Goal: Transaction & Acquisition: Purchase product/service

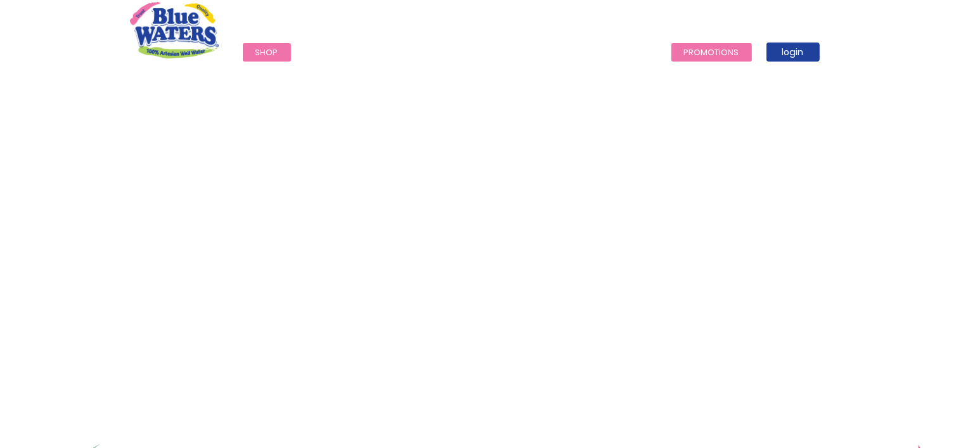
click at [709, 49] on link "Promotions" at bounding box center [711, 52] width 81 height 18
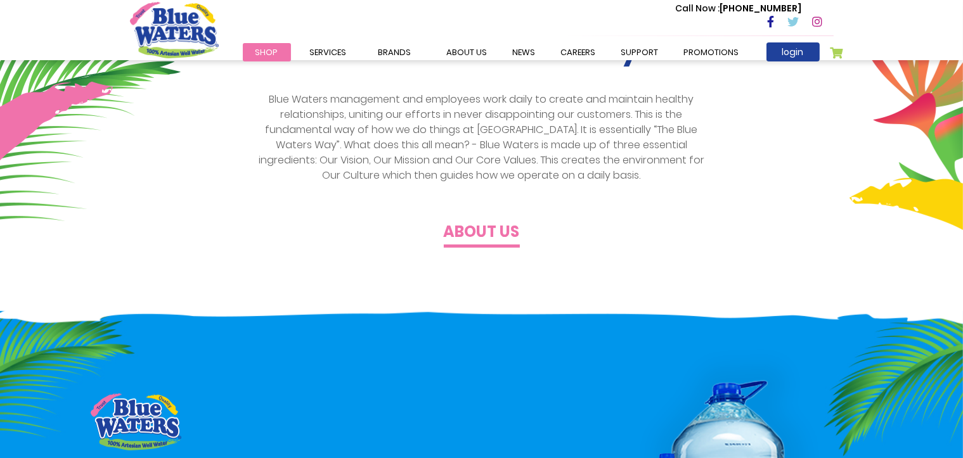
scroll to position [444, 0]
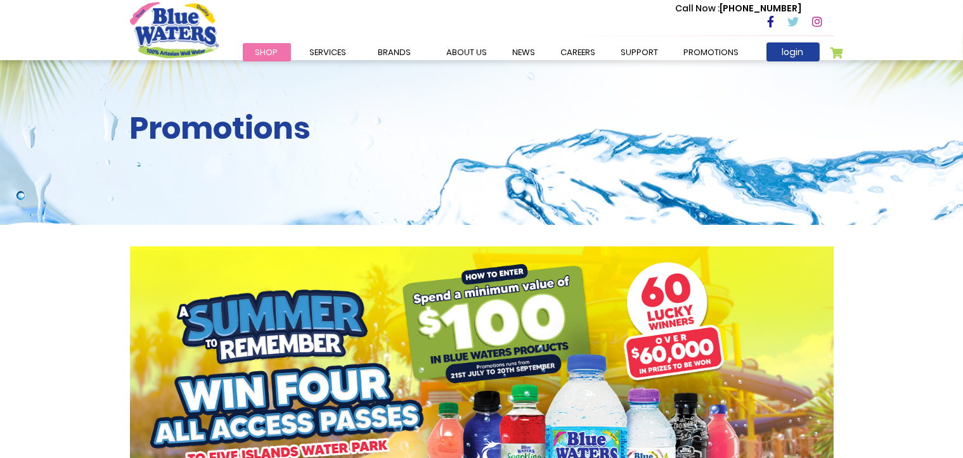
click at [273, 52] on span "Shop" at bounding box center [266, 52] width 23 height 12
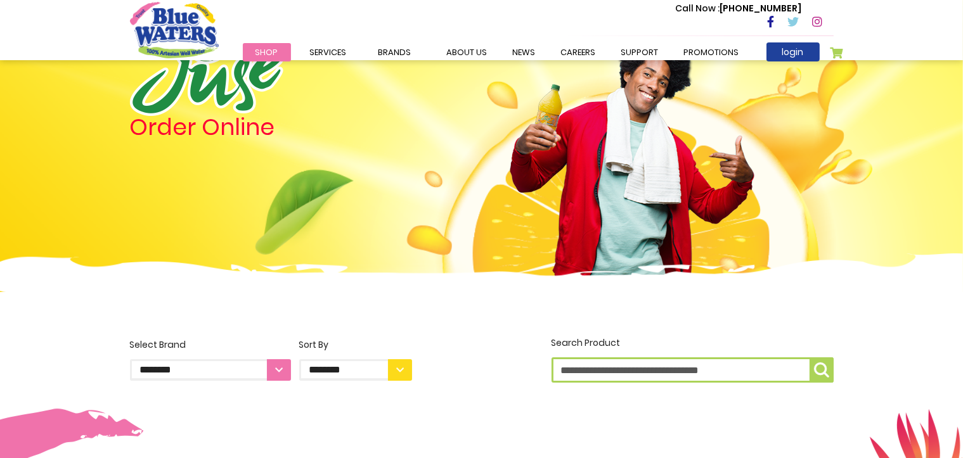
scroll to position [190, 0]
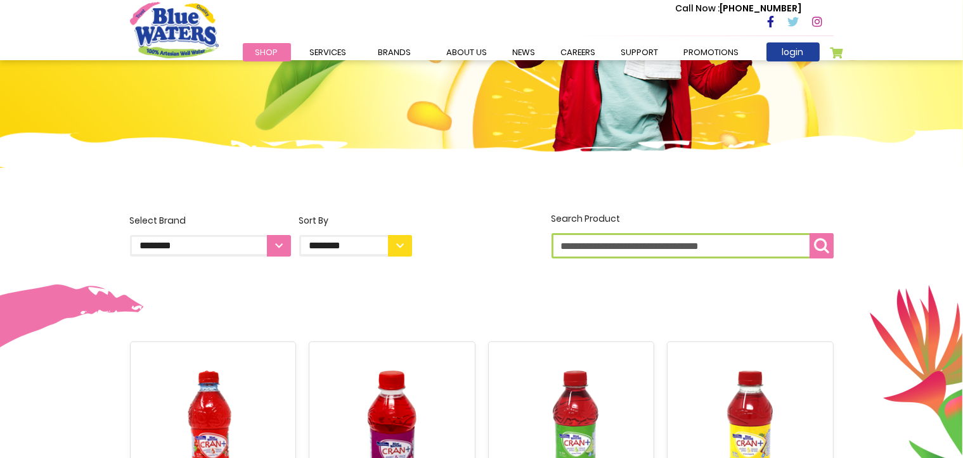
click at [817, 249] on img "submit" at bounding box center [821, 245] width 15 height 15
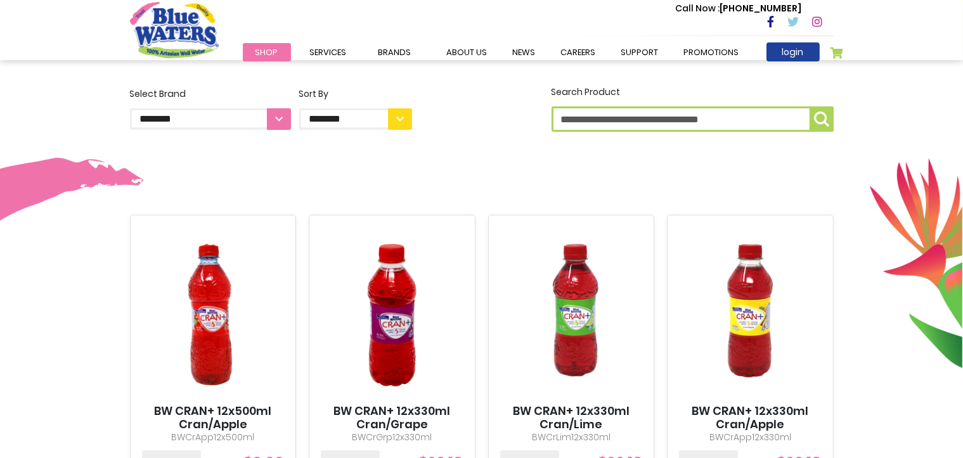
scroll to position [317, 0]
click at [678, 125] on input "Search Product" at bounding box center [692, 118] width 282 height 25
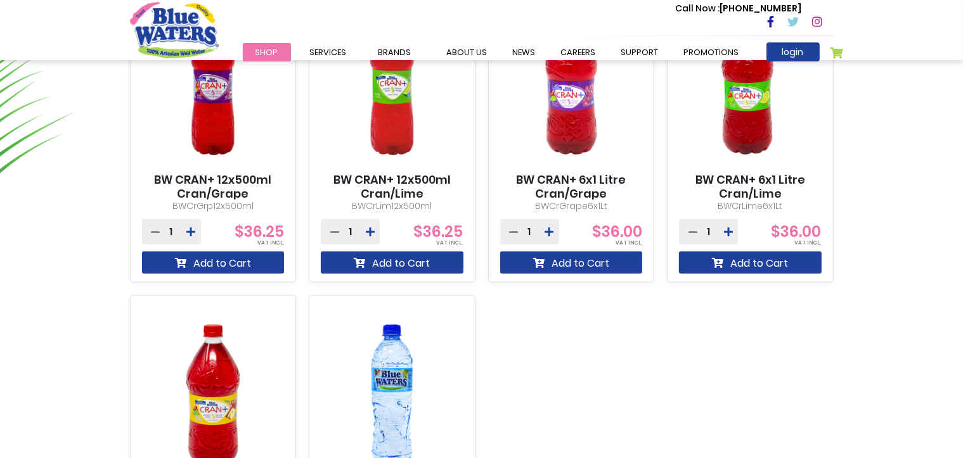
scroll to position [1141, 0]
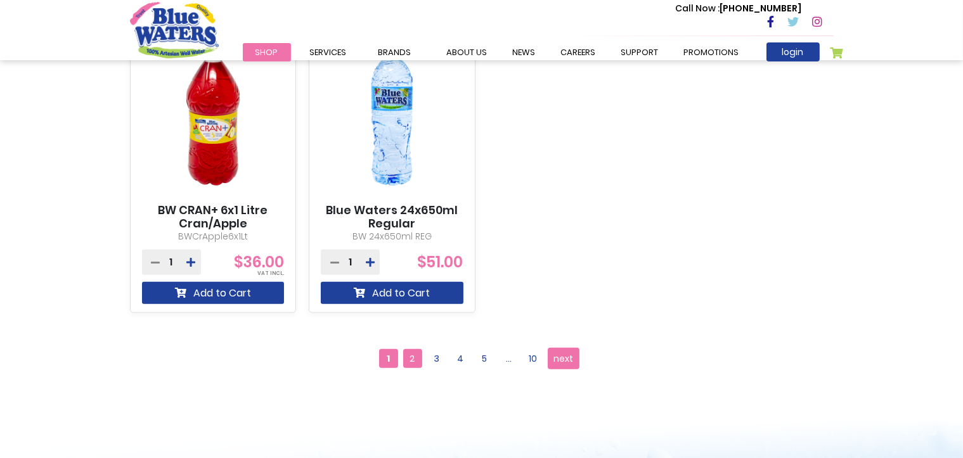
click at [415, 358] on span "2" at bounding box center [412, 358] width 19 height 19
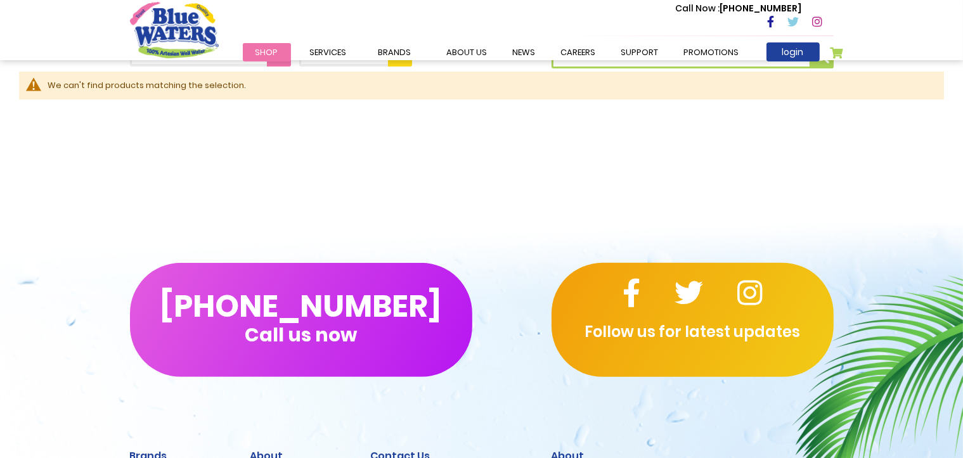
scroll to position [644, 0]
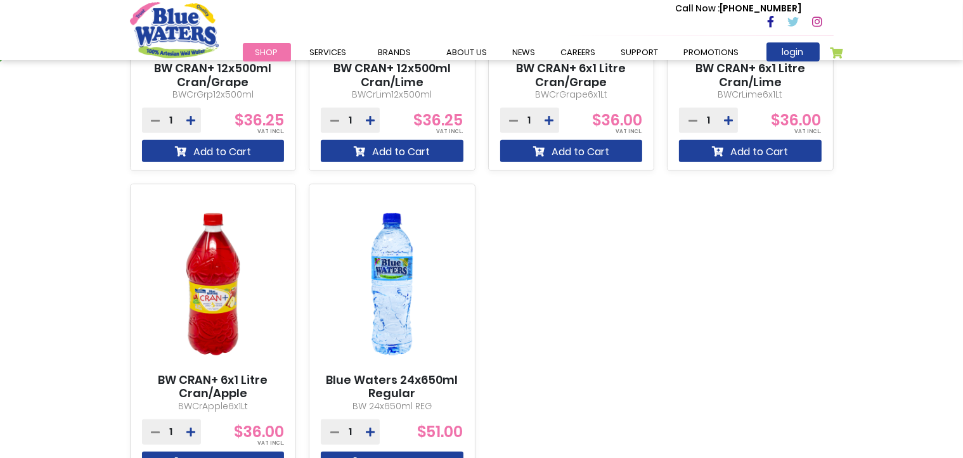
scroll to position [1014, 0]
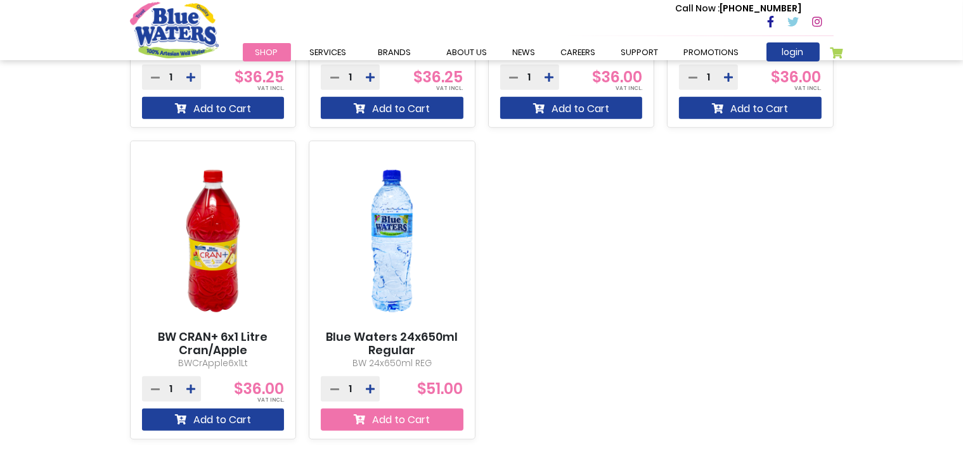
click at [439, 418] on button "Add to Cart" at bounding box center [392, 420] width 143 height 22
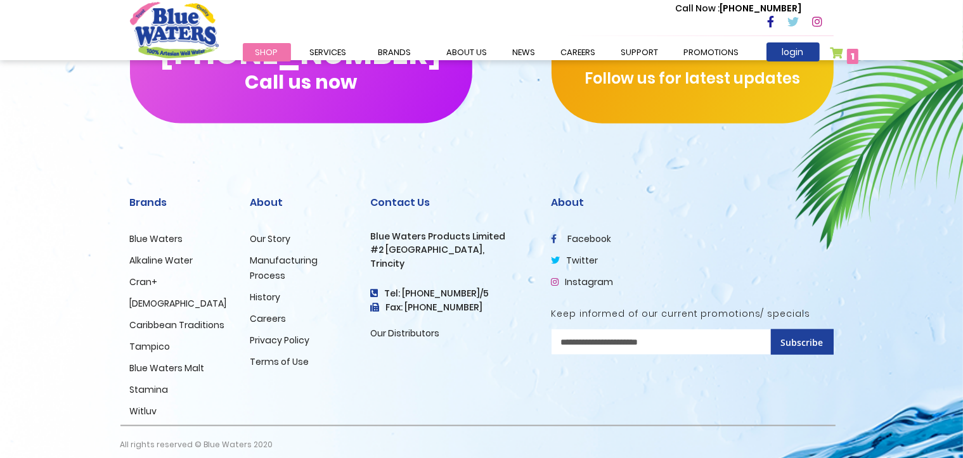
scroll to position [1638, 0]
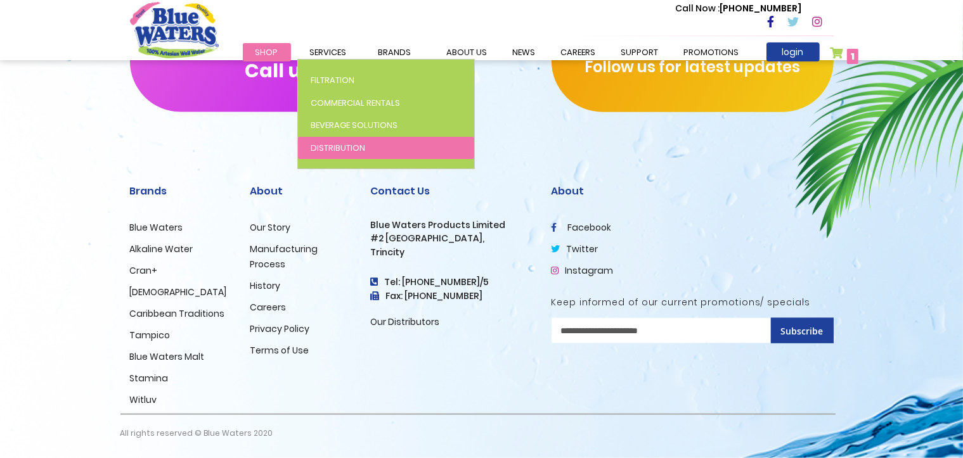
click at [319, 147] on span "Distribution" at bounding box center [338, 148] width 55 height 12
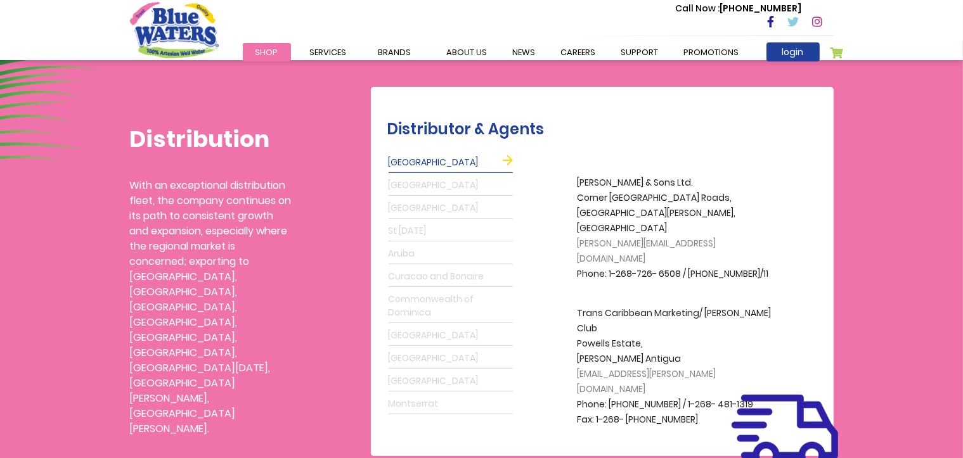
scroll to position [317, 0]
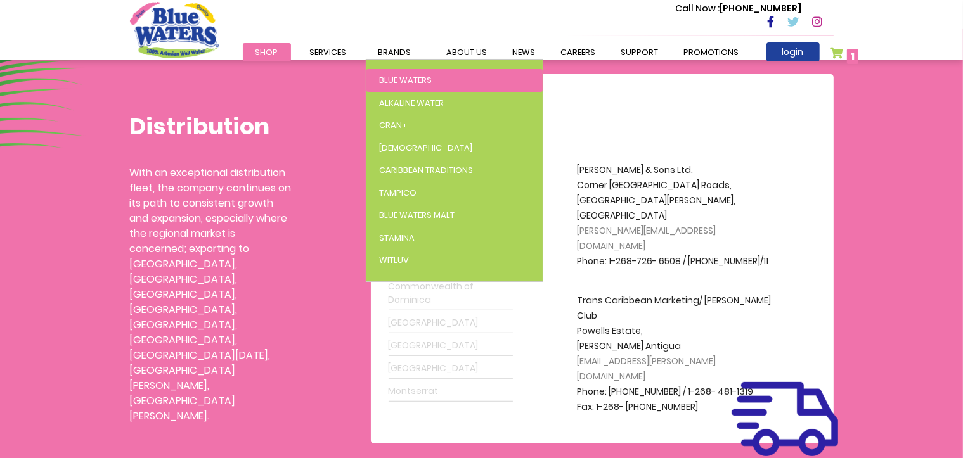
click at [403, 79] on span "Blue Waters" at bounding box center [405, 80] width 53 height 12
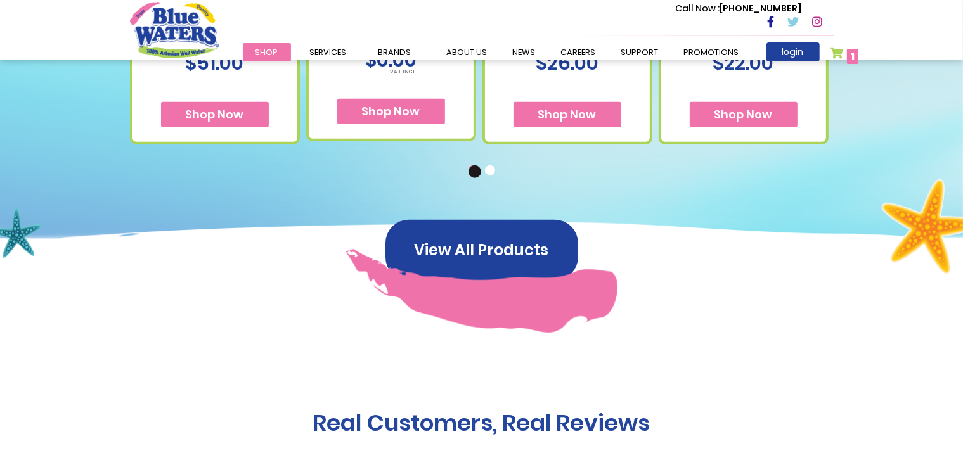
scroll to position [1014, 0]
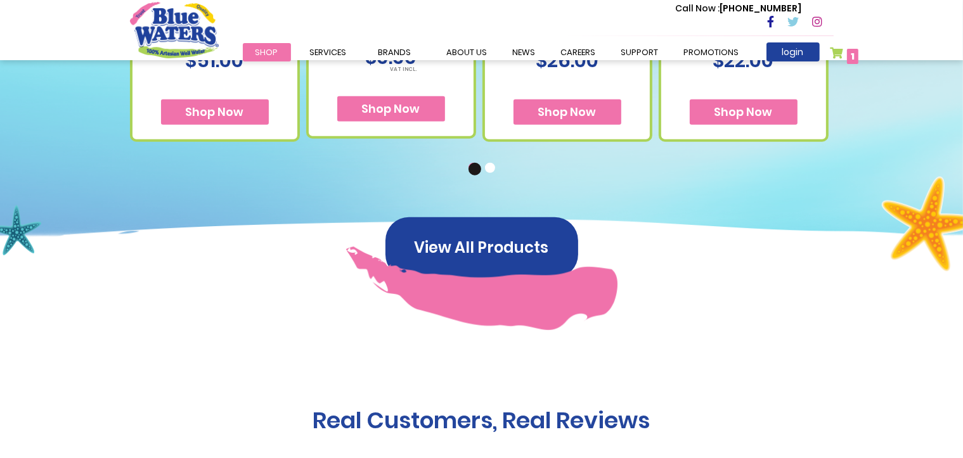
click at [747, 118] on span "Shop Now" at bounding box center [743, 112] width 58 height 16
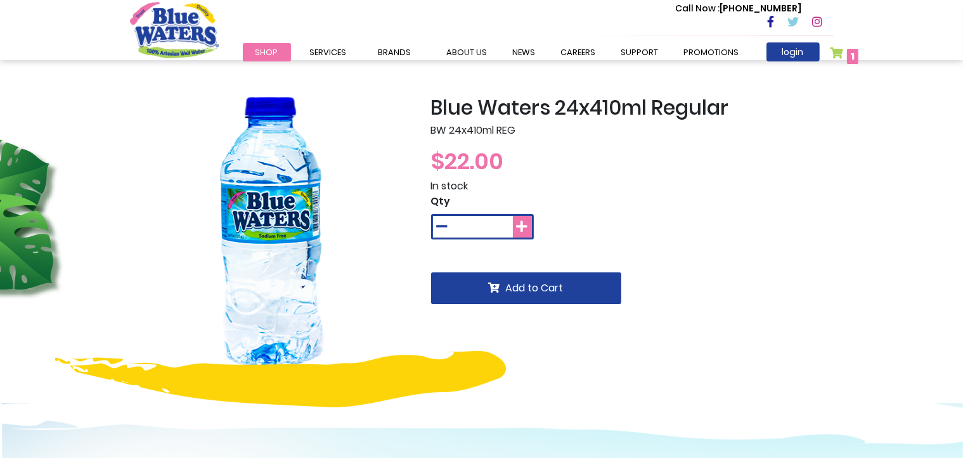
click at [522, 226] on icon at bounding box center [522, 227] width 11 height 13
type input "*"
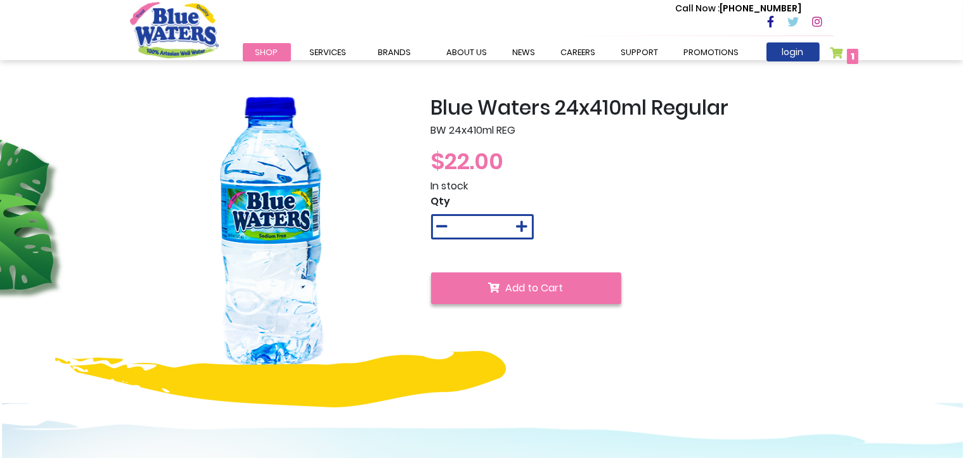
click at [527, 288] on span "Add to Cart" at bounding box center [535, 288] width 58 height 15
